Goal: Transaction & Acquisition: Purchase product/service

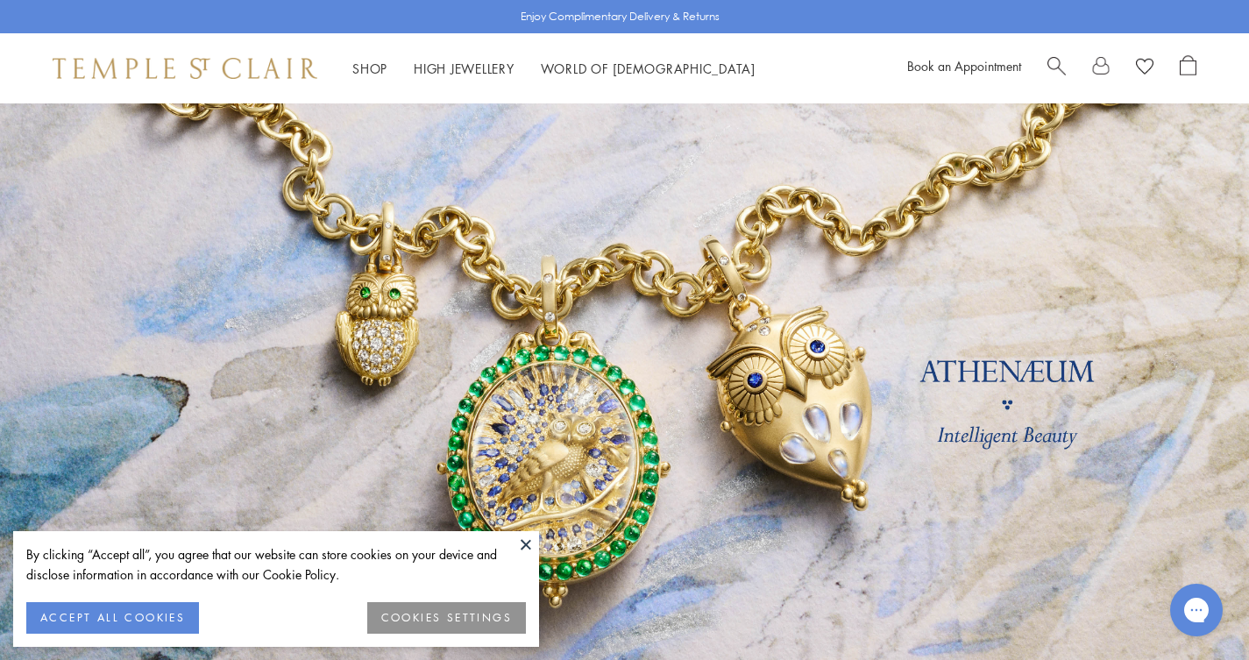
click at [367, 621] on button "COOKIES SETTINGS" at bounding box center [446, 618] width 159 height 32
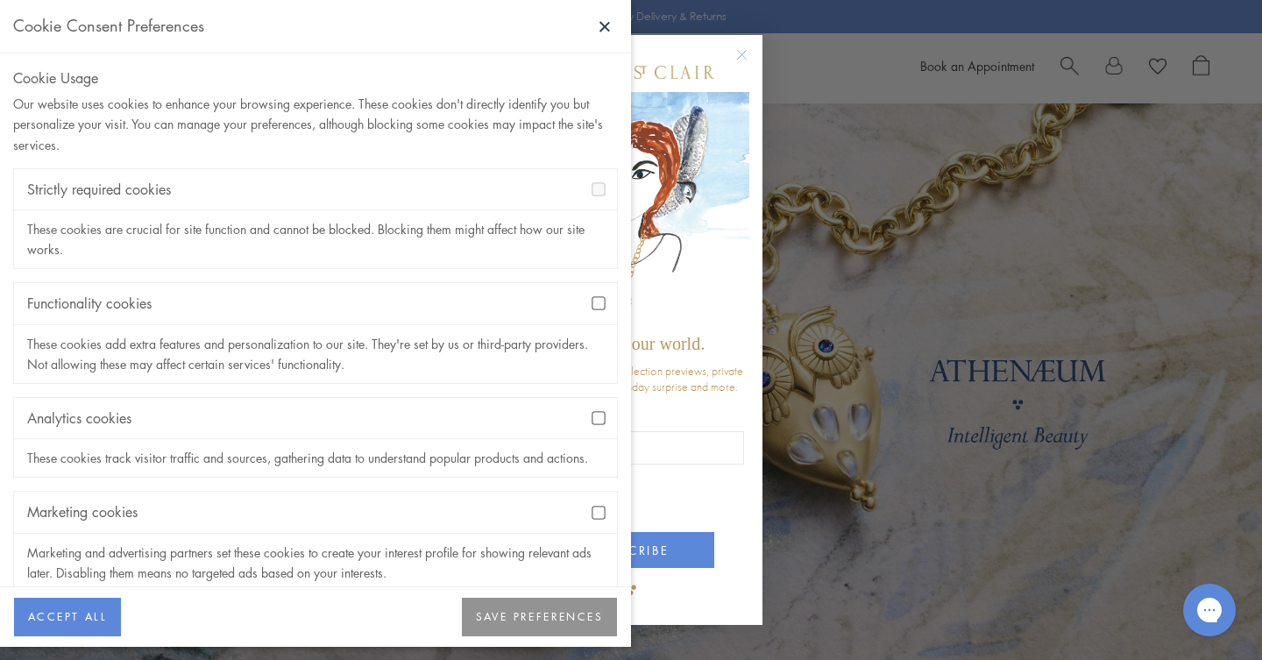
click at [462, 615] on button "SAVE PREFERENCES" at bounding box center [539, 617] width 155 height 39
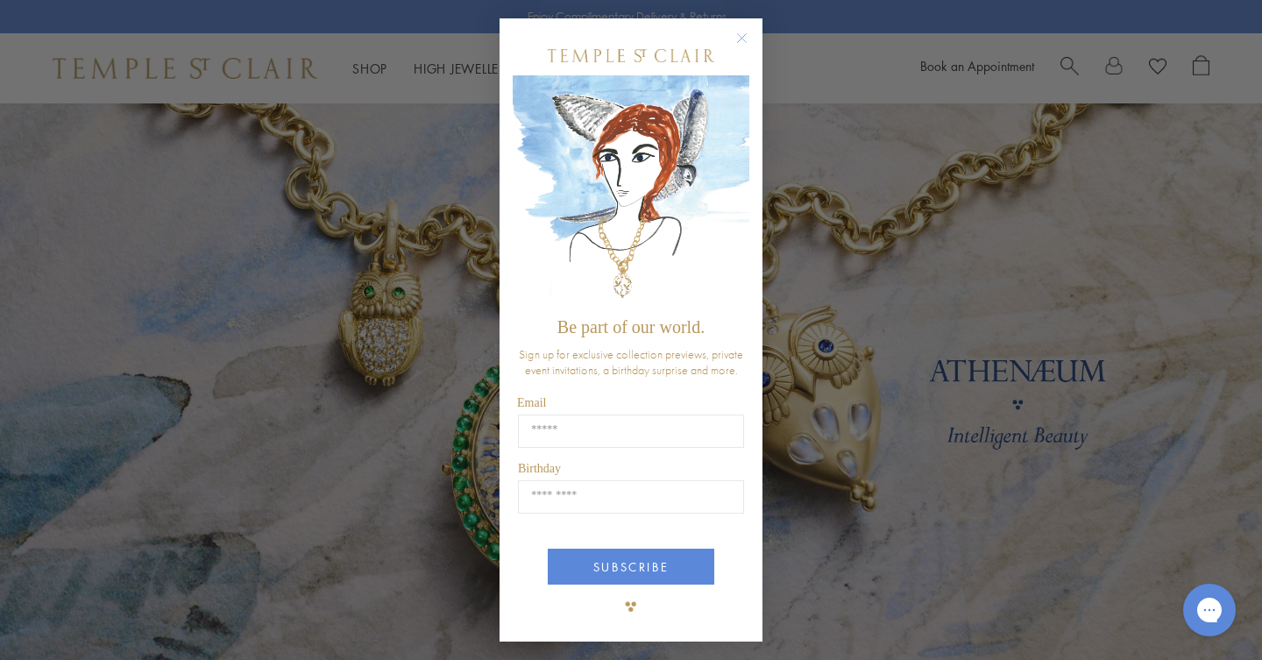
click at [732, 33] on circle "Close dialog" at bounding box center [742, 37] width 21 height 21
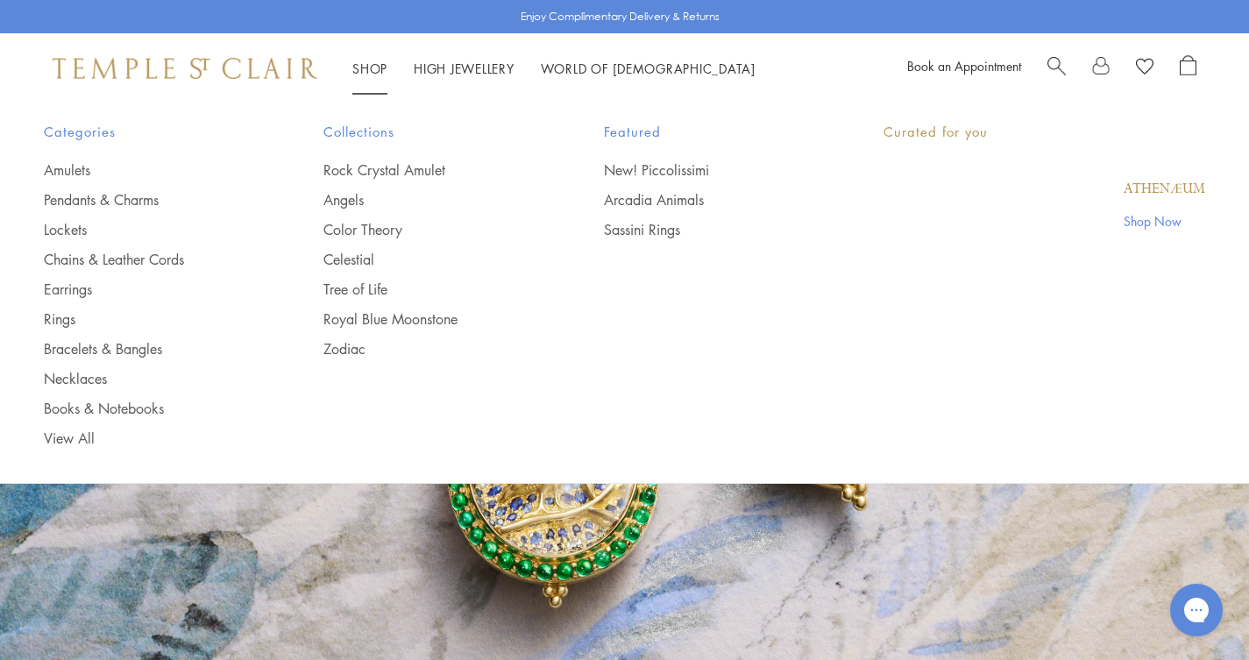
click at [380, 65] on link "Shop Shop" at bounding box center [369, 69] width 35 height 18
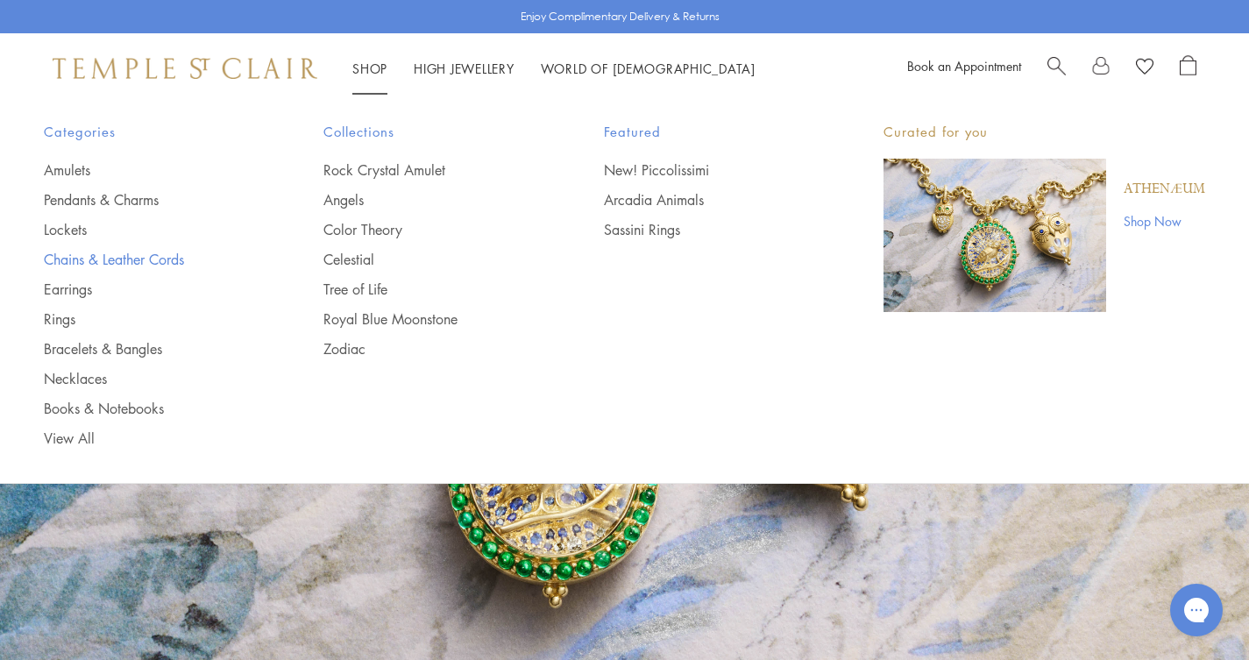
click at [118, 269] on link "Chains & Leather Cords" at bounding box center [148, 259] width 209 height 19
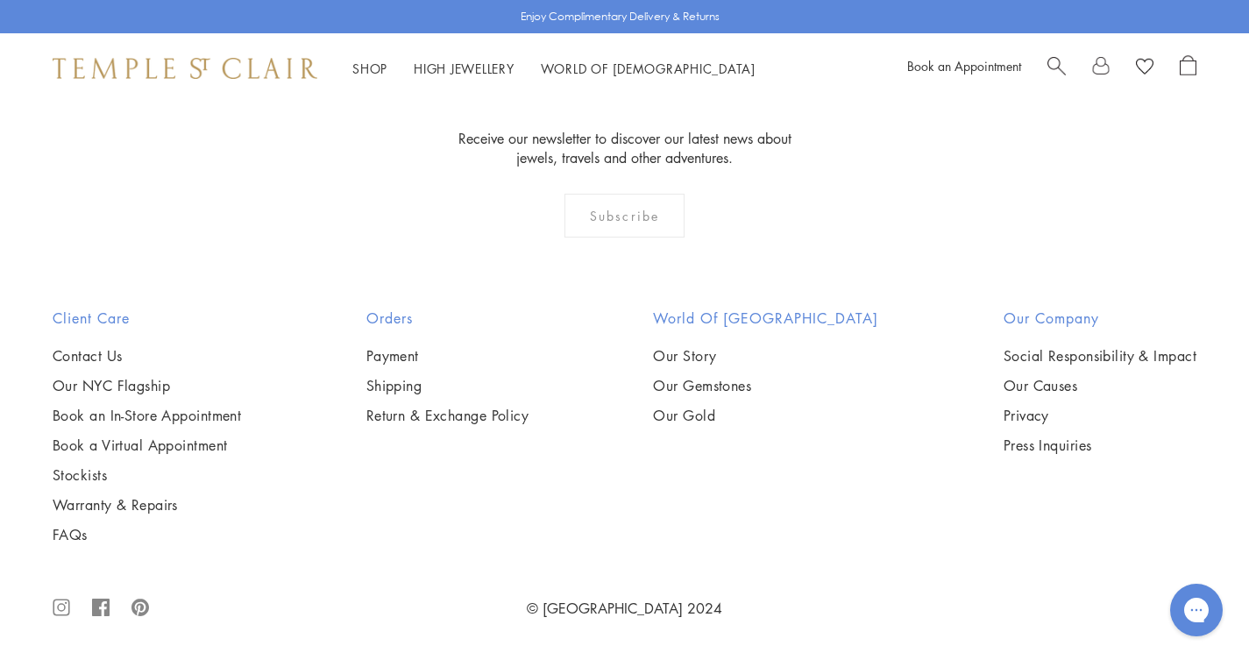
scroll to position [3602, 0]
click at [0, 0] on img at bounding box center [0, 0] width 0 height 0
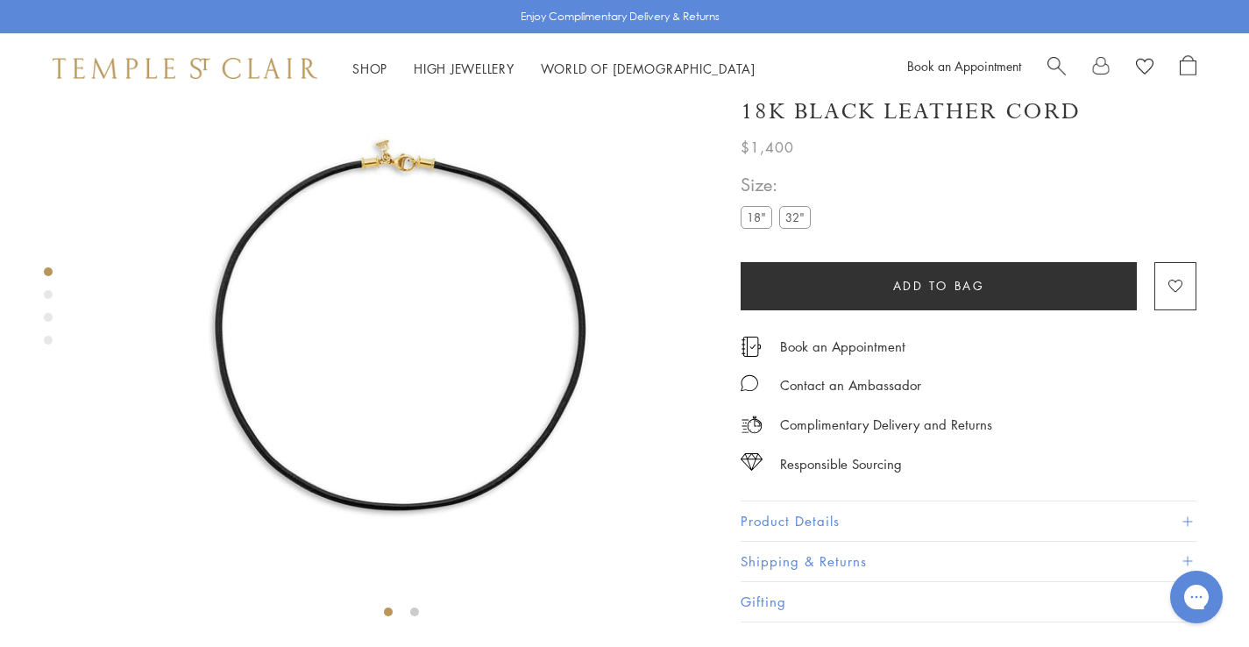
click at [802, 223] on label "32"" at bounding box center [795, 218] width 32 height 22
